Goal: Complete application form

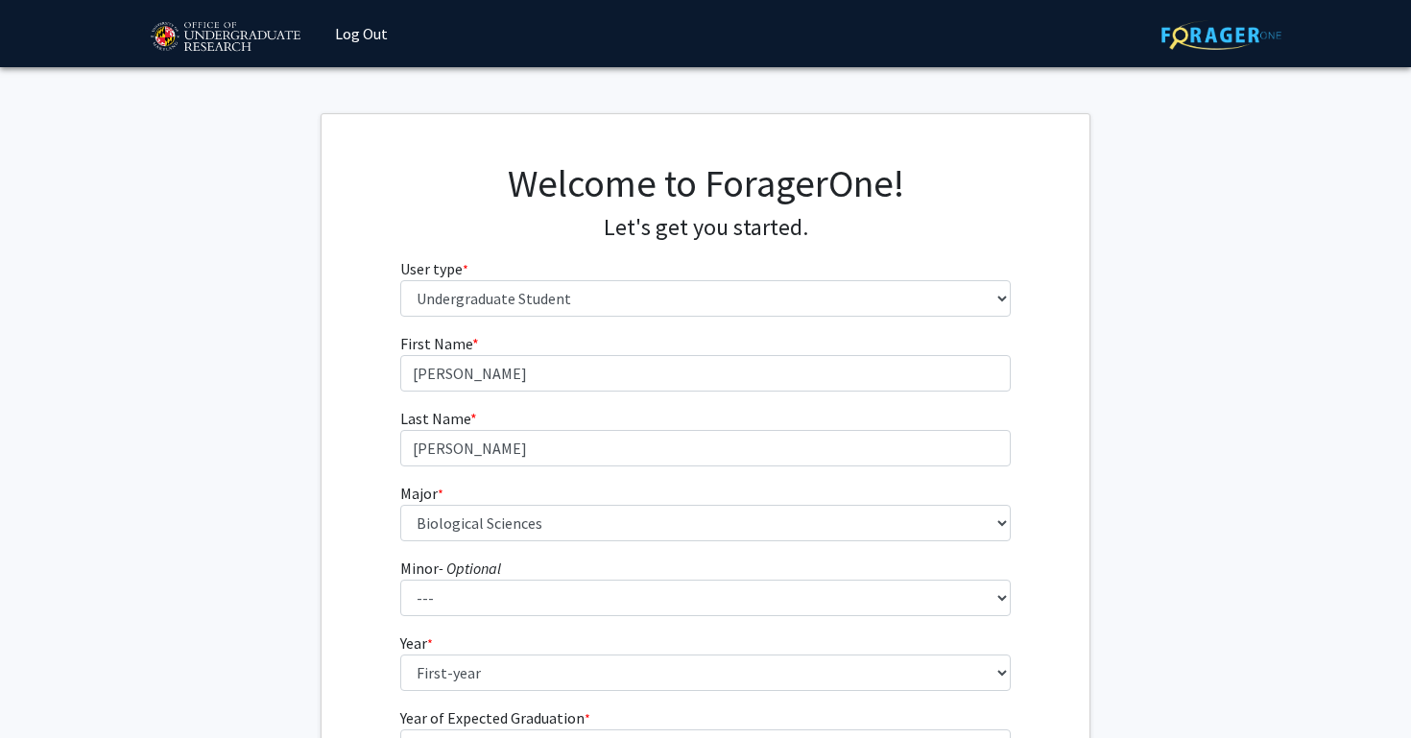
select select "1: undergrad"
select select "17: 2318"
select select "1: first-year"
select select "5: 2029"
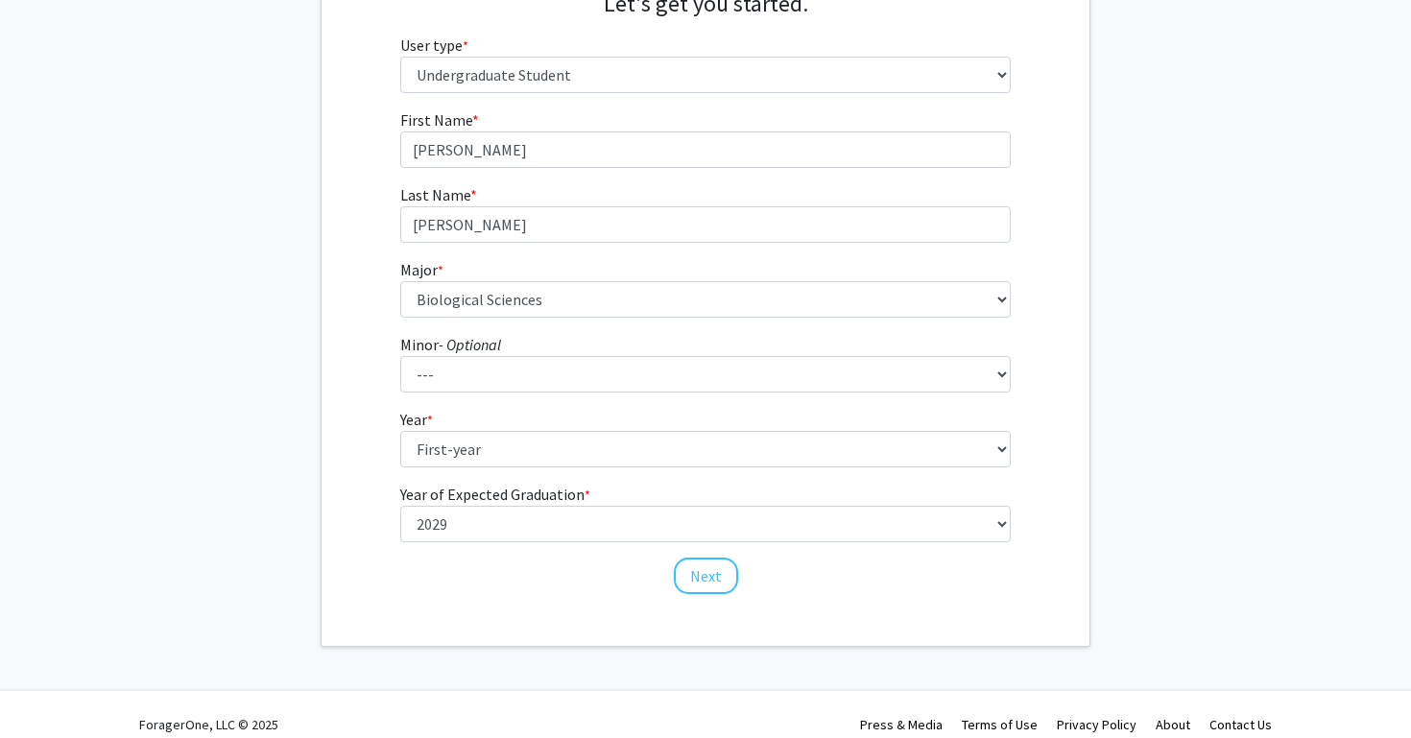
scroll to position [241, 0]
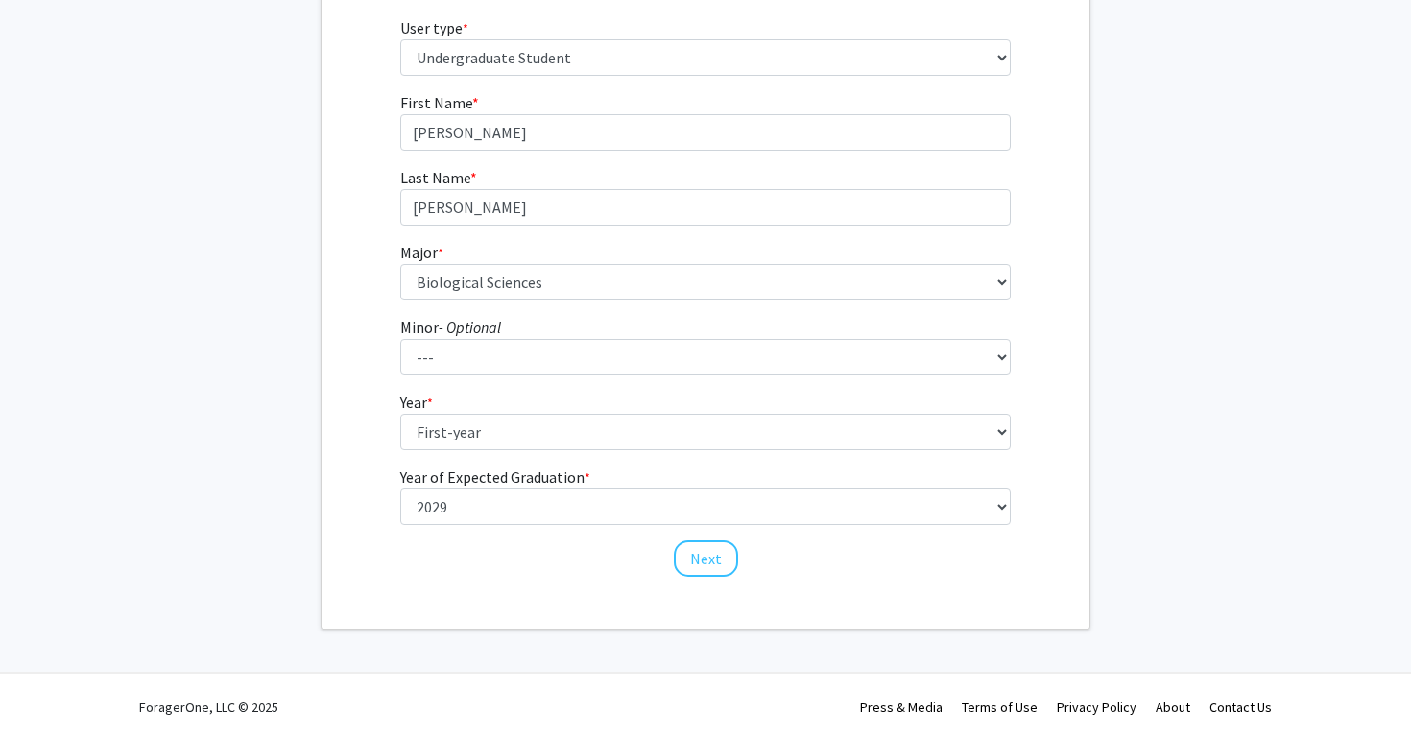
click at [599, 562] on div "First Name * required [PERSON_NAME] Last Name * required [PERSON_NAME] Major * …" at bounding box center [706, 334] width 640 height 487
click at [709, 555] on button "Next" at bounding box center [706, 558] width 64 height 36
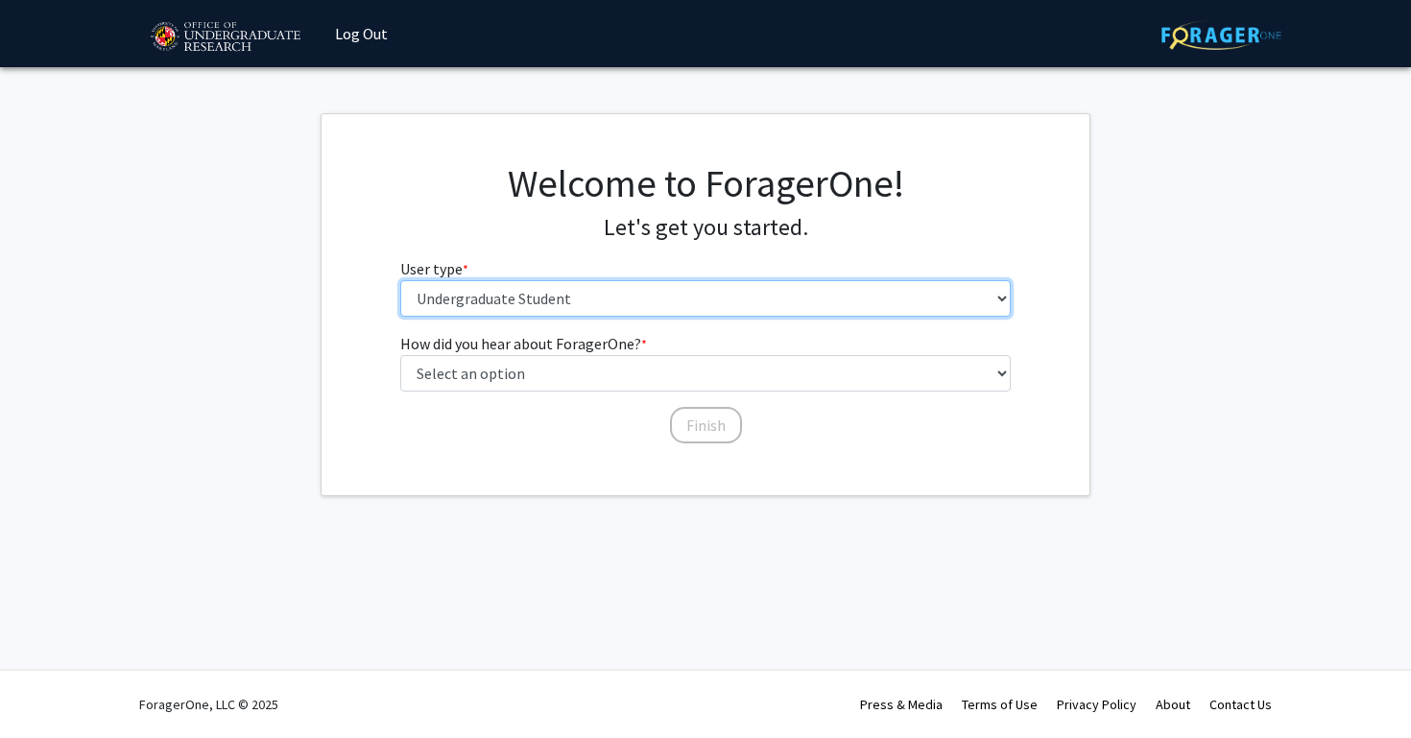
click at [586, 304] on select "Please tell us who you are Undergraduate Student Master's Student Doctoral Cand…" at bounding box center [705, 298] width 611 height 36
click at [400, 280] on select "Please tell us who you are Undergraduate Student Master's Student Doctoral Cand…" at bounding box center [705, 298] width 611 height 36
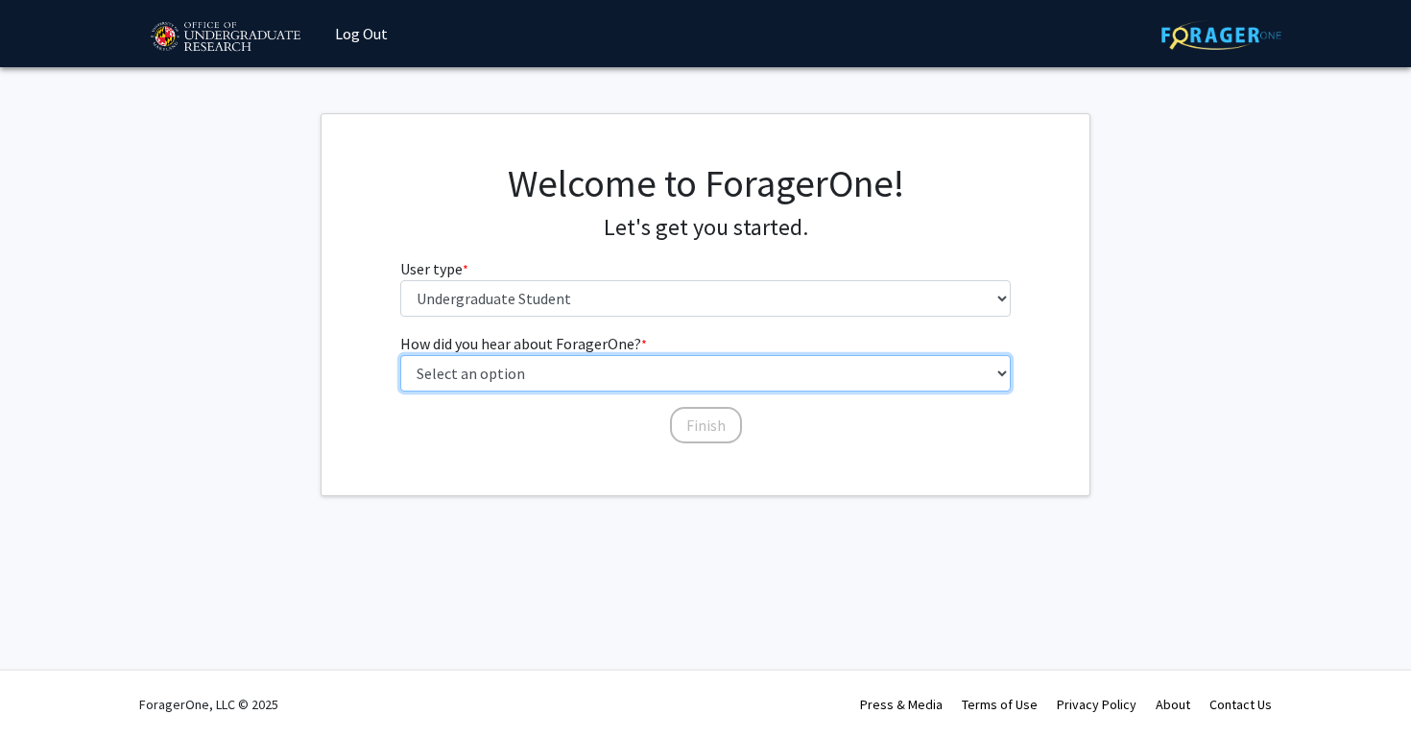
click at [569, 382] on select "Select an option Peer/student recommendation Faculty/staff recommendation Unive…" at bounding box center [705, 373] width 611 height 36
select select "3: university_website"
click at [400, 355] on select "Select an option Peer/student recommendation Faculty/staff recommendation Unive…" at bounding box center [705, 373] width 611 height 36
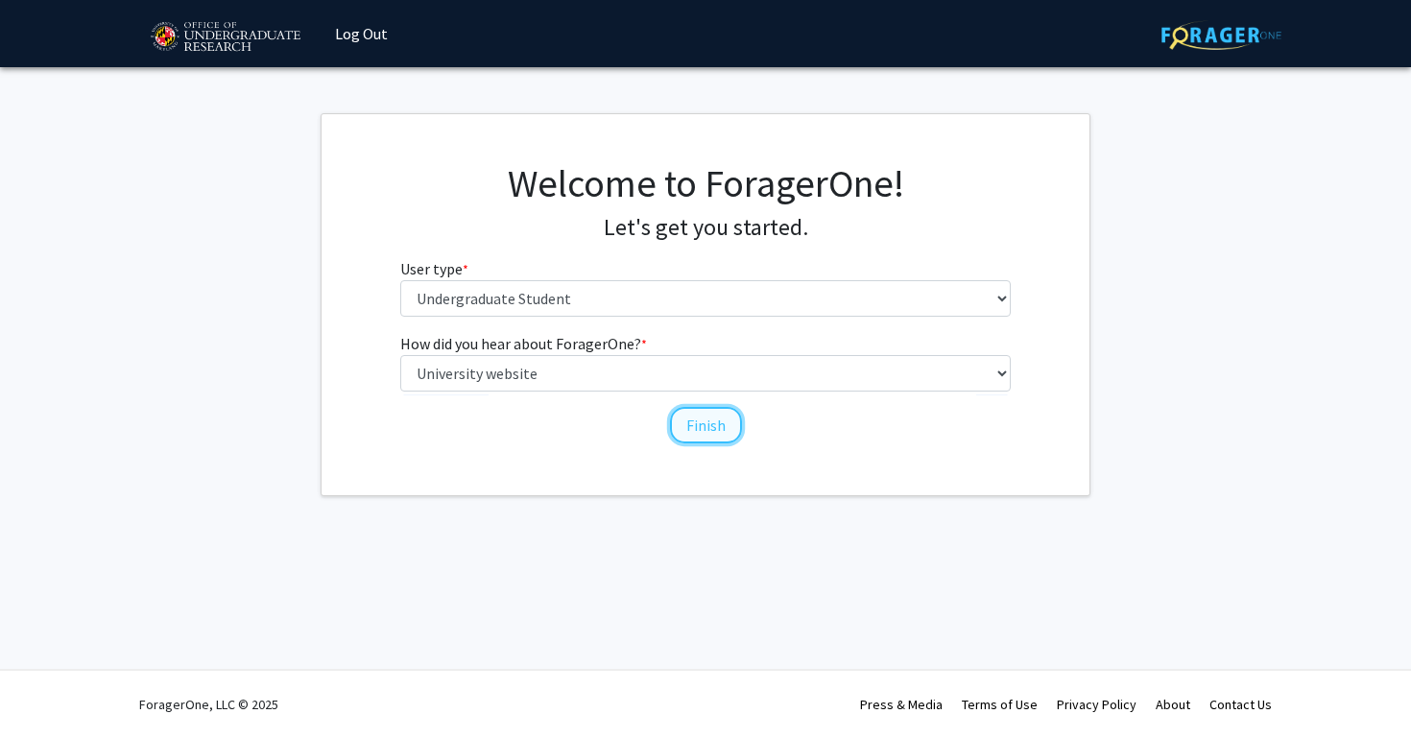
click at [701, 436] on button "Finish" at bounding box center [706, 425] width 72 height 36
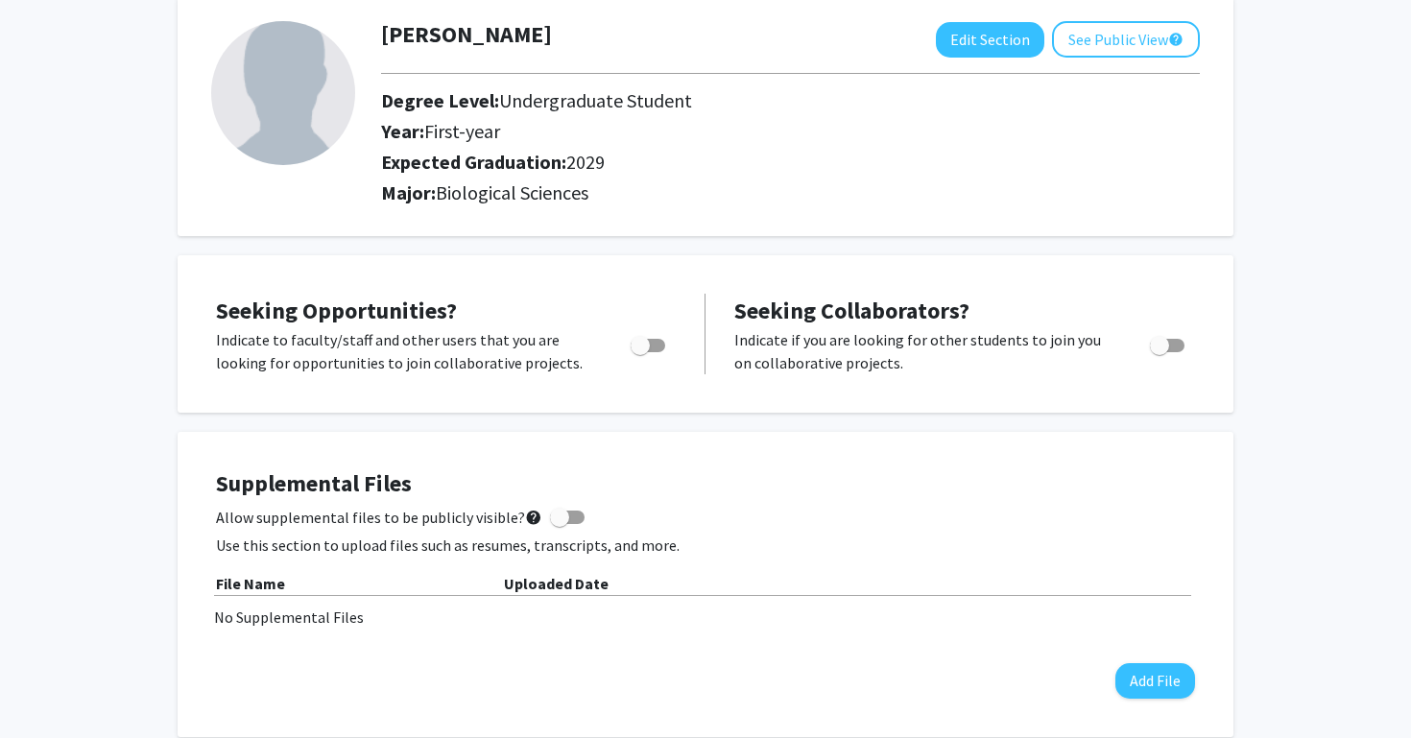
scroll to position [80, 0]
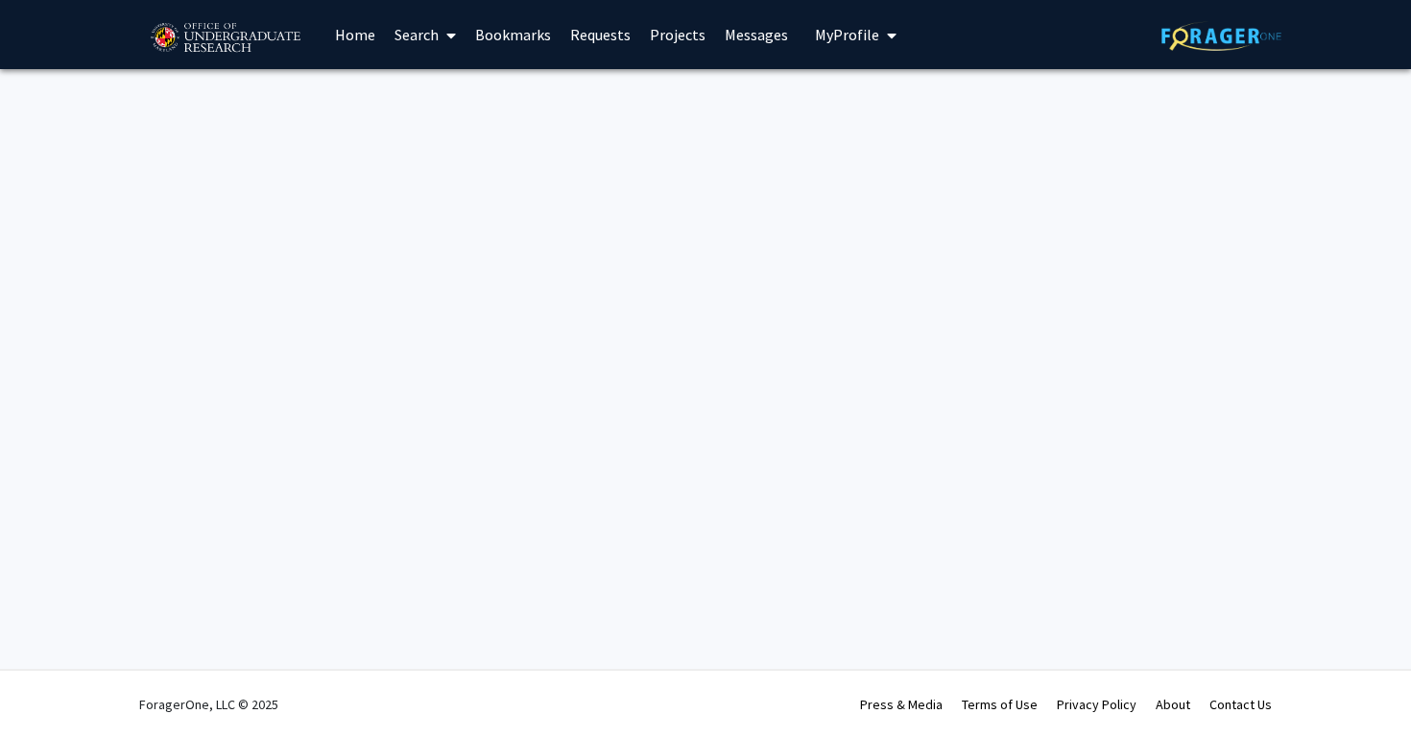
click at [340, 33] on link "Home" at bounding box center [354, 34] width 59 height 67
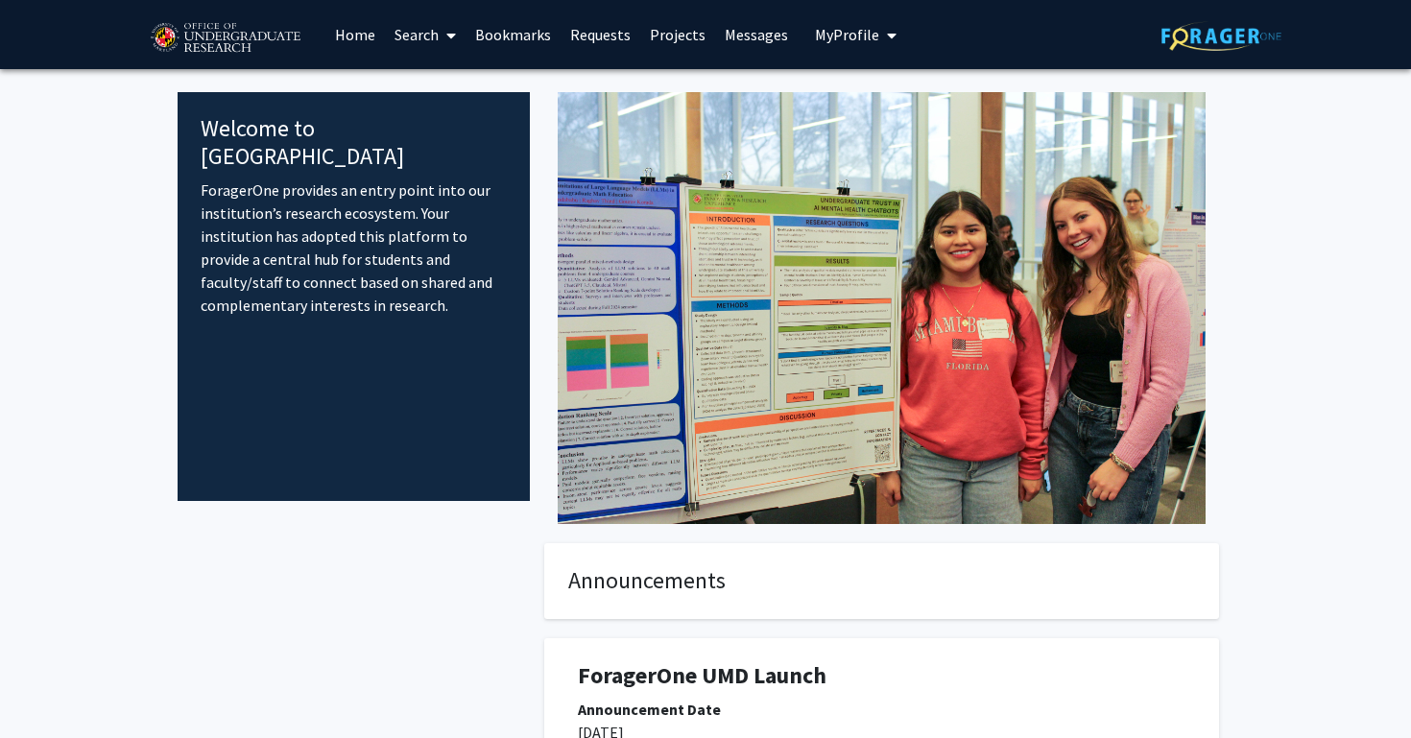
click at [423, 33] on link "Search" at bounding box center [425, 34] width 81 height 67
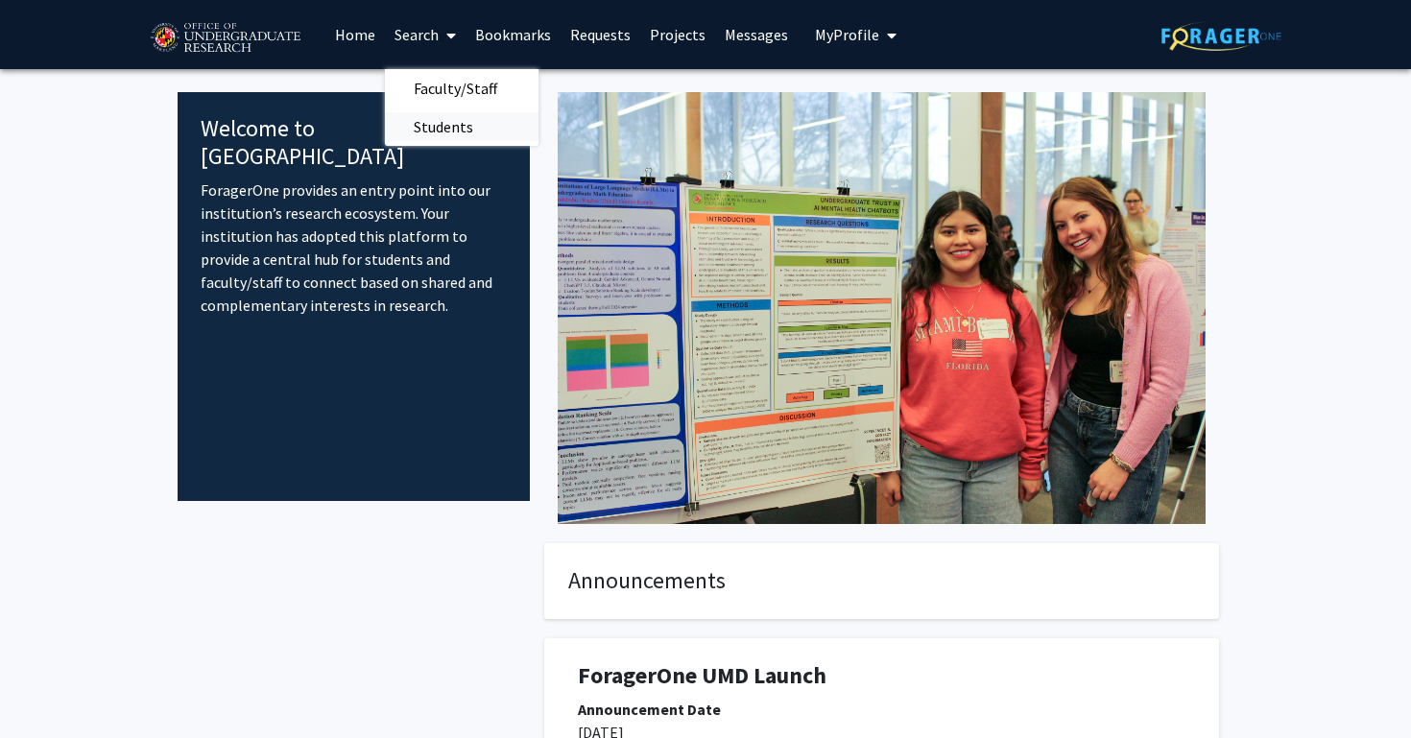
click at [465, 133] on span "Students" at bounding box center [443, 126] width 117 height 38
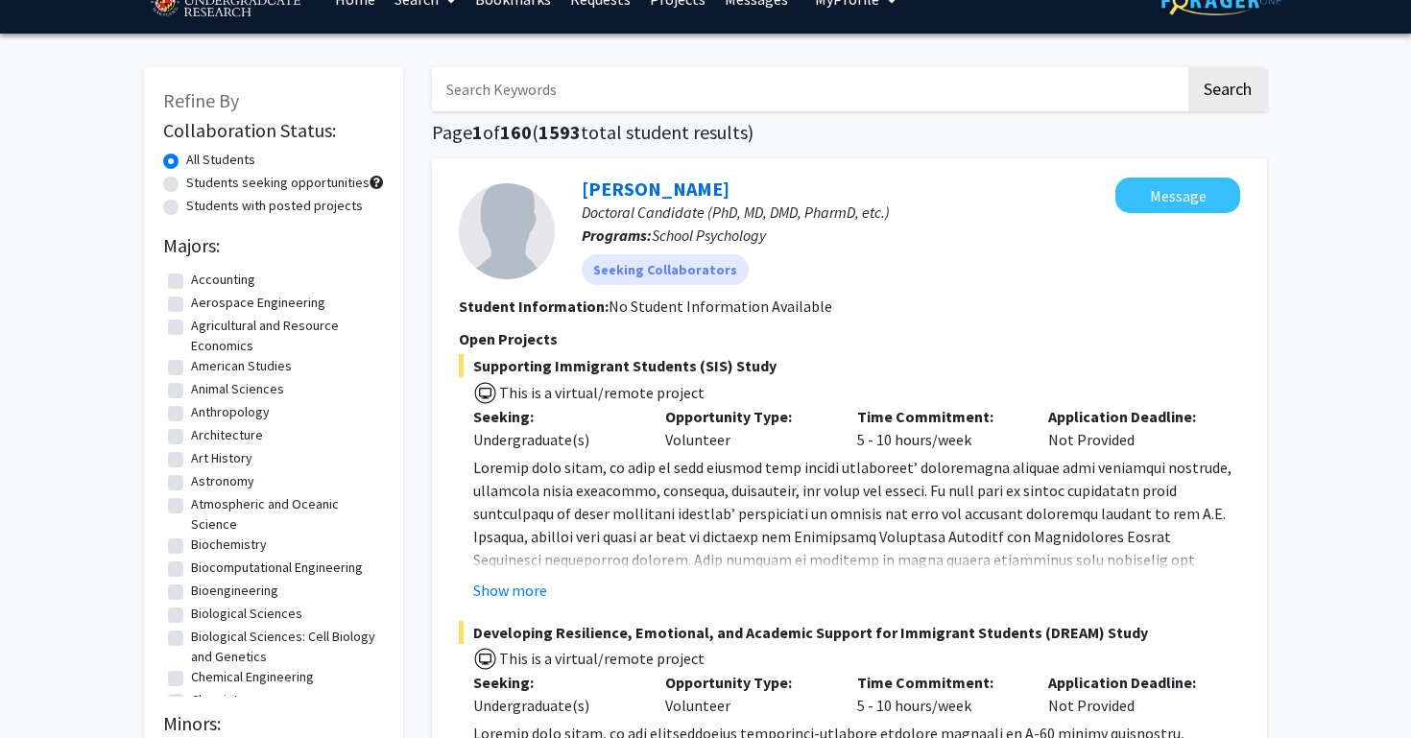
scroll to position [45, 0]
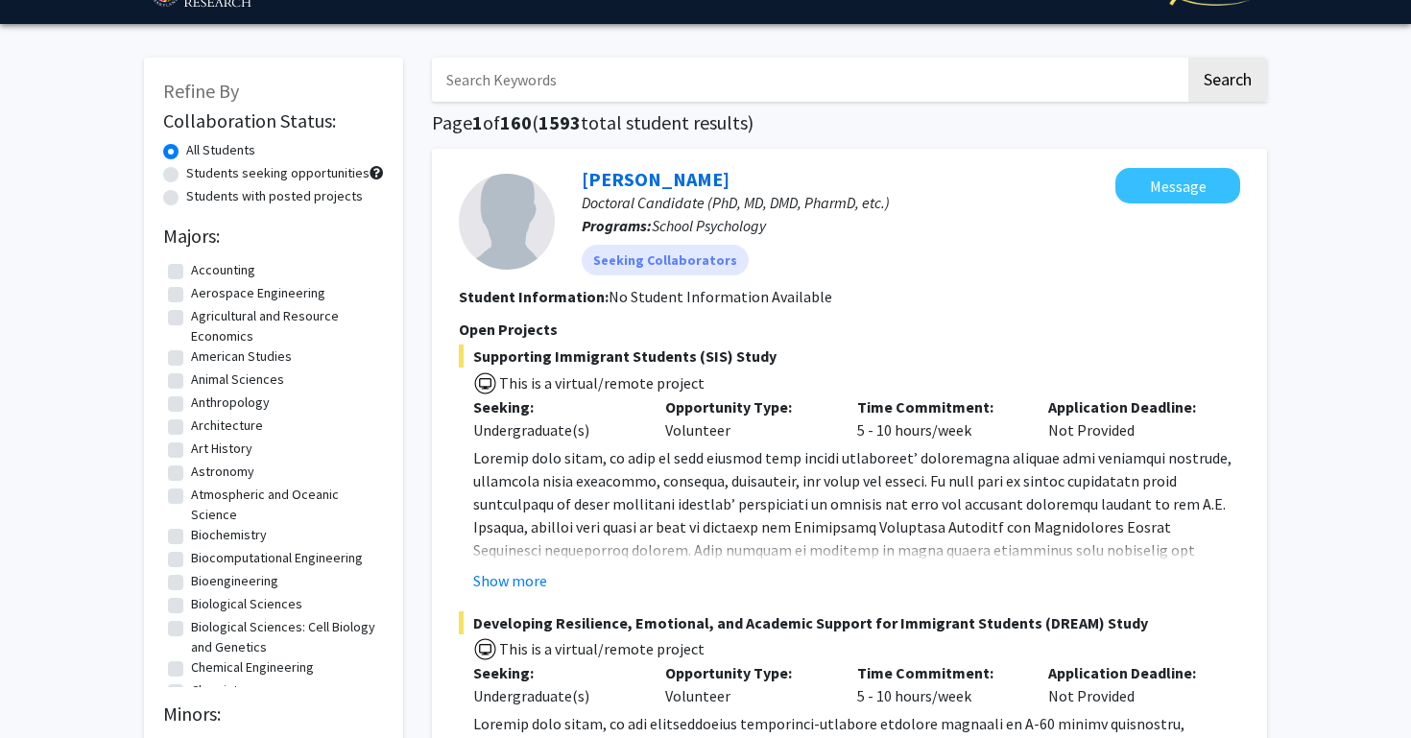
click at [849, 349] on span "Supporting Immigrant Students (SIS) Study" at bounding box center [849, 356] width 781 height 23
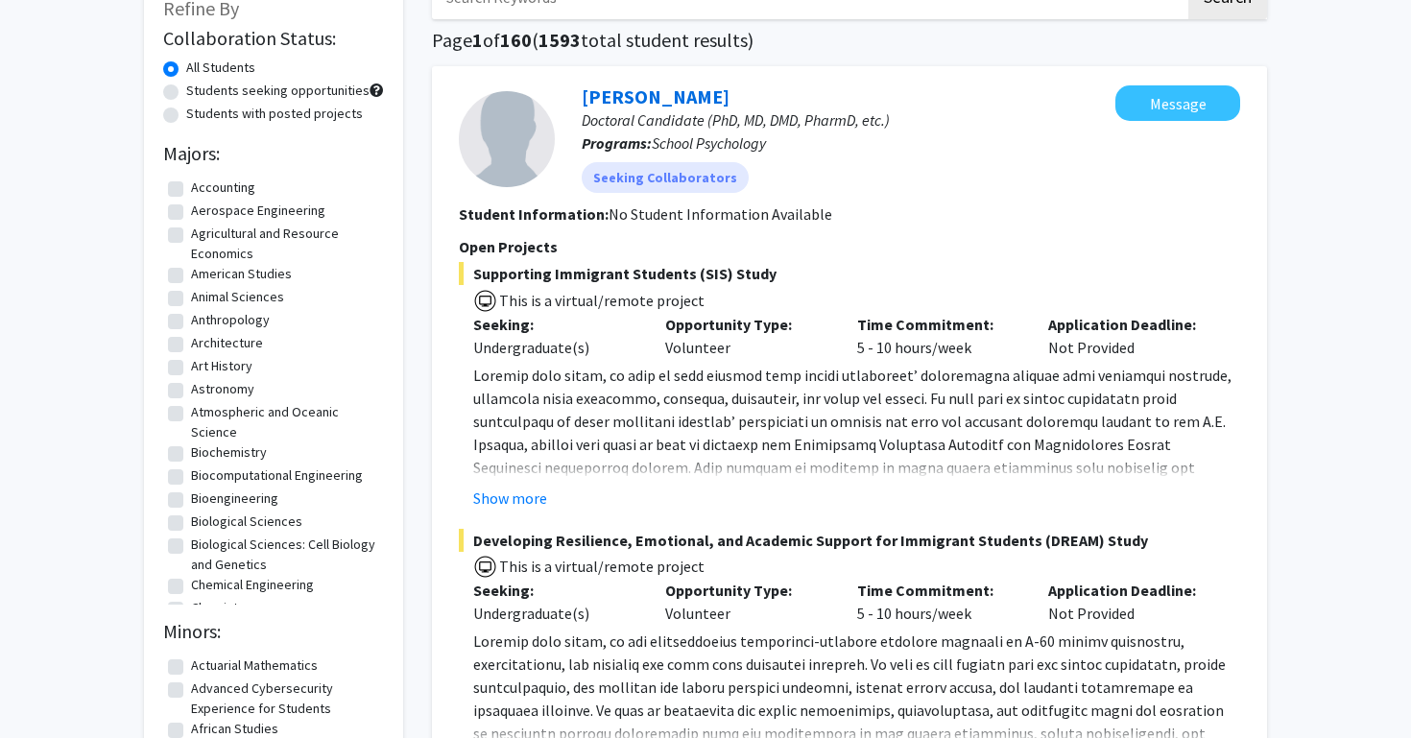
scroll to position [139, 0]
